Goal: Complete application form

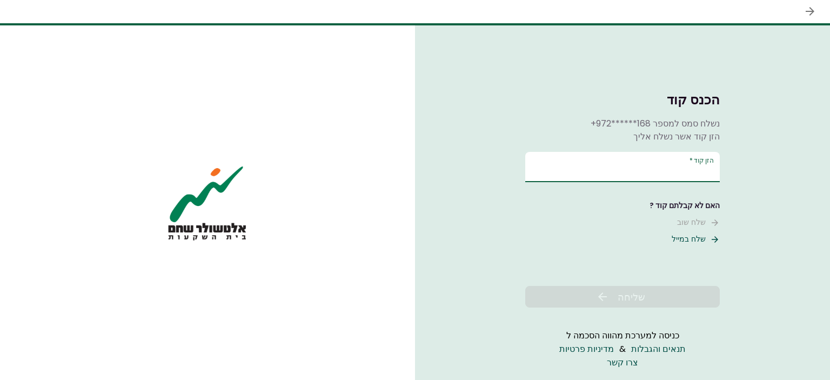
click at [630, 176] on input "הזן קוד   *" at bounding box center [622, 167] width 194 height 30
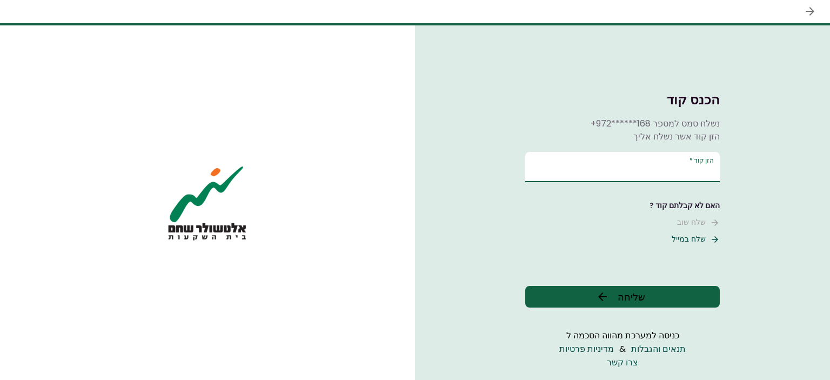
type input "******"
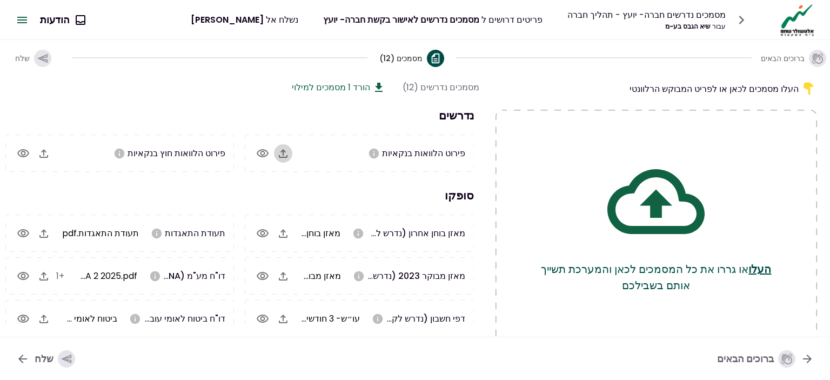
click at [284, 156] on icon "button" at bounding box center [283, 153] width 9 height 9
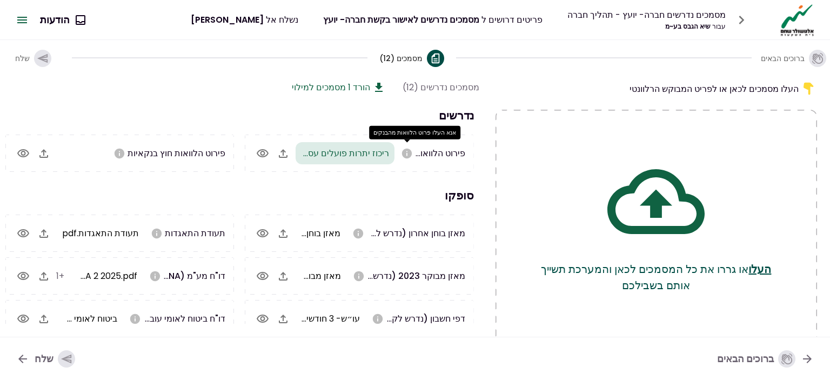
click at [403, 153] on icon "אנא העלו פרוט הלוואות מהבנקים" at bounding box center [407, 153] width 10 height 10
click at [409, 155] on icon "אנא העלו פרוט הלוואות מהבנקים" at bounding box center [407, 153] width 10 height 10
click at [282, 155] on icon "button" at bounding box center [283, 153] width 13 height 13
click at [264, 153] on icon "button" at bounding box center [262, 153] width 13 height 13
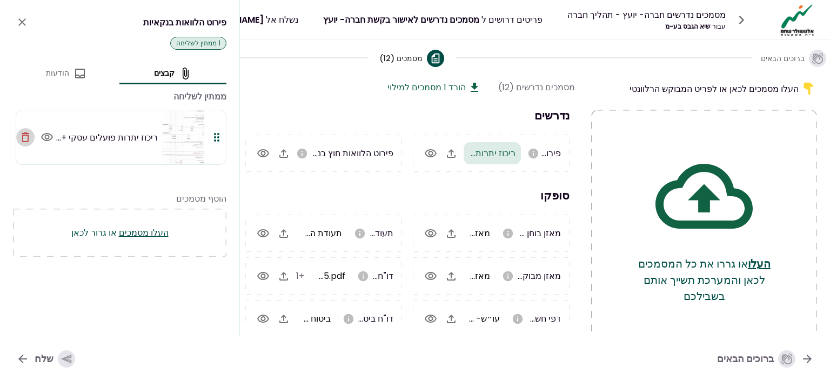
click at [24, 132] on icon "button" at bounding box center [26, 137] width 8 height 10
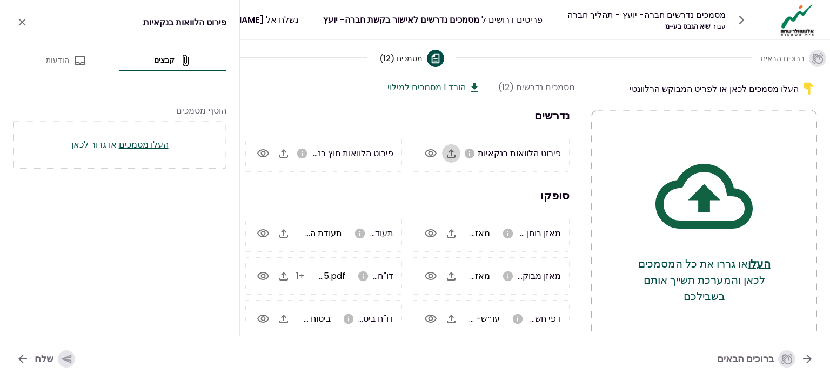
click at [449, 154] on icon "button" at bounding box center [450, 153] width 13 height 13
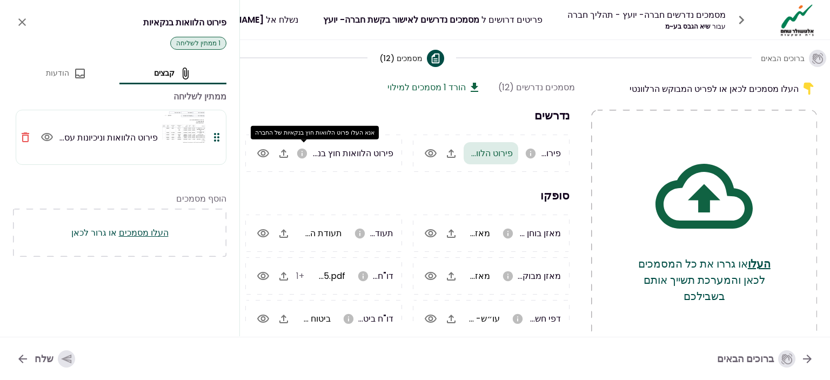
click at [305, 153] on icon "אנא העלו פרוט הלוואות חוץ בנקאיות של החברה" at bounding box center [302, 153] width 10 height 10
click at [315, 98] on section "מסמכים נדרשים (12) הורד 1 מסמכים למילוי נדרשים פירוט הלוואות בנקאיות פירוט הלוו…" at bounding box center [406, 201] width 338 height 243
click at [65, 359] on icon "button" at bounding box center [66, 358] width 10 height 9
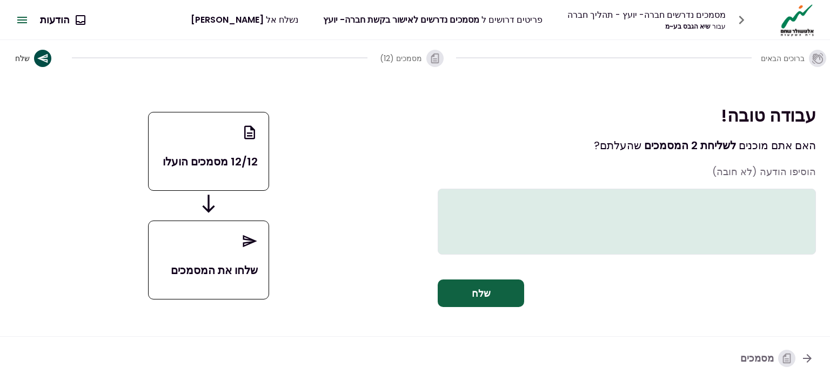
click at [787, 192] on textarea at bounding box center [626, 221] width 378 height 66
type textarea "*"
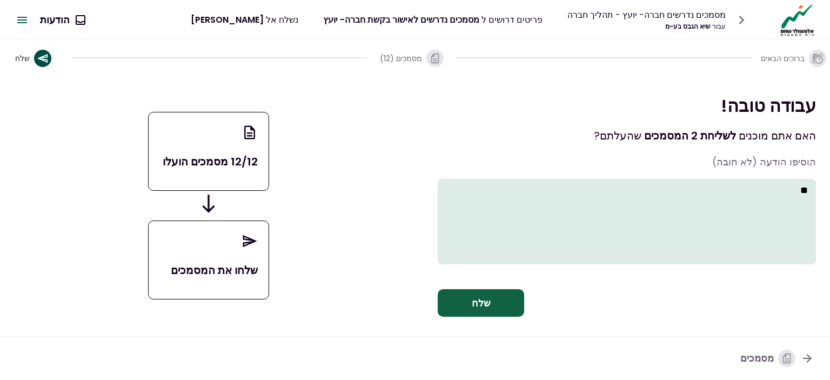
type textarea "*"
click at [451, 299] on button "שלח" at bounding box center [480, 303] width 86 height 28
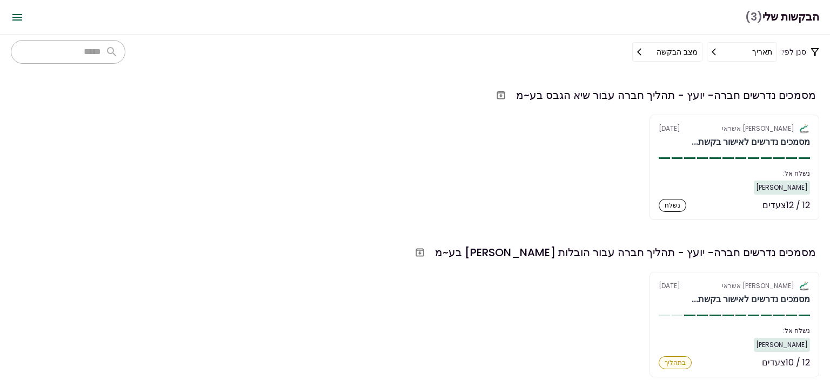
click at [813, 94] on div "מסמכים נדרשים חברה- יועץ - תהליך חברה עבור שיא הגבס בע~מ" at bounding box center [666, 95] width 300 height 16
